Goal: Go to known website: Access a specific website the user already knows

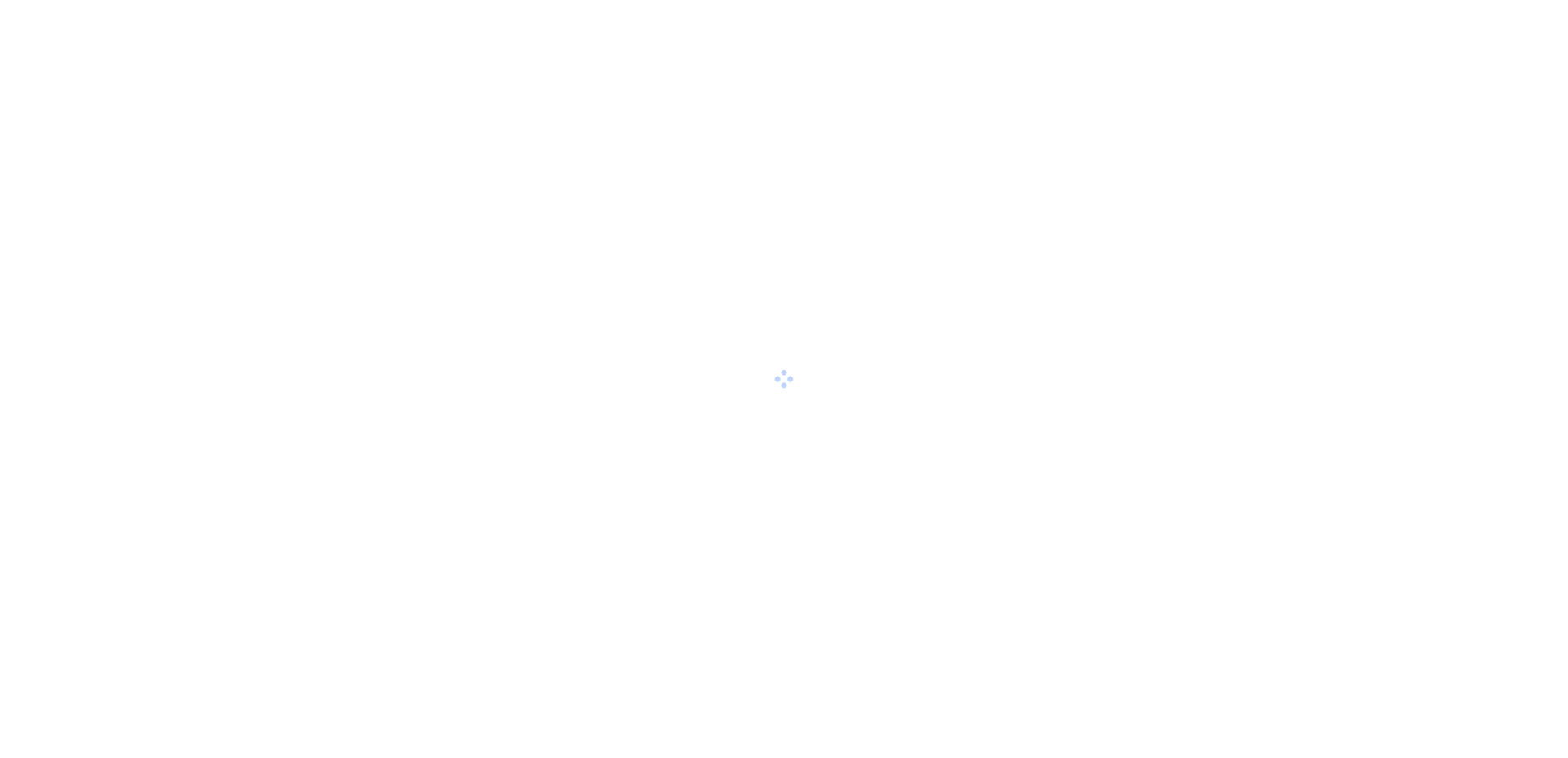
click at [698, 465] on div at bounding box center [784, 379] width 1568 height 758
